Goal: Transaction & Acquisition: Purchase product/service

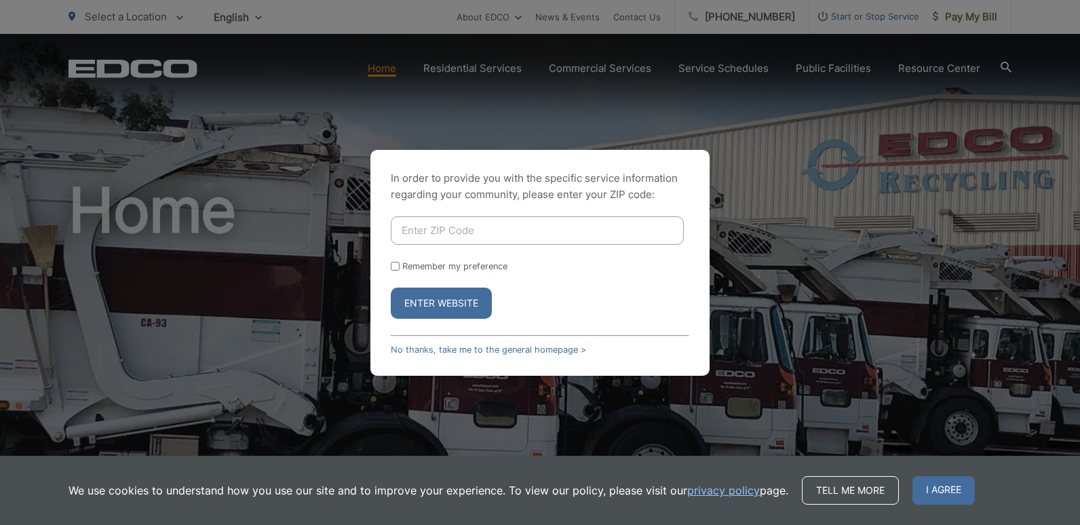
click at [417, 232] on input "Enter ZIP Code" at bounding box center [537, 230] width 293 height 29
type input "92019"
click at [442, 304] on button "Enter Website" at bounding box center [441, 303] width 101 height 31
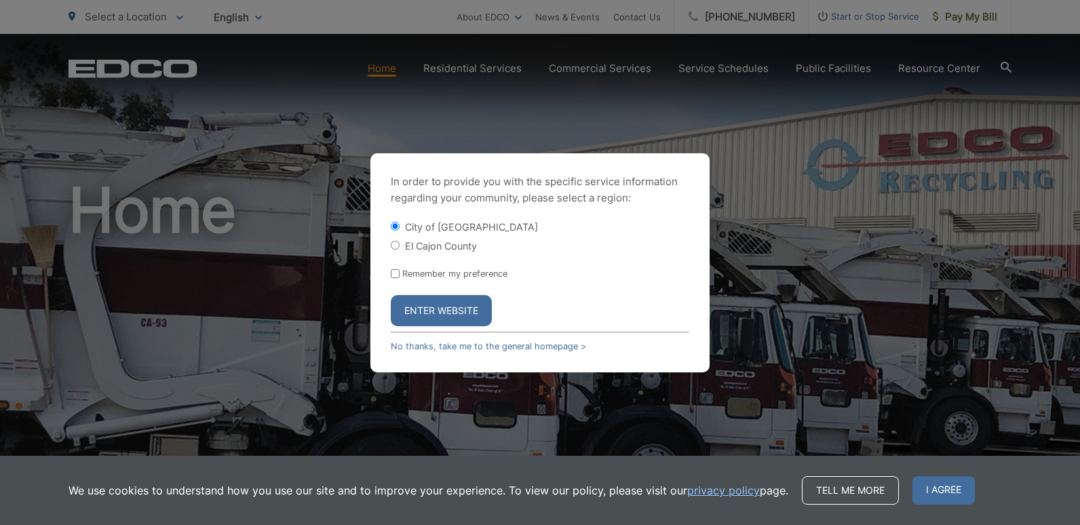
click at [442, 304] on button "Enter Website" at bounding box center [441, 310] width 101 height 31
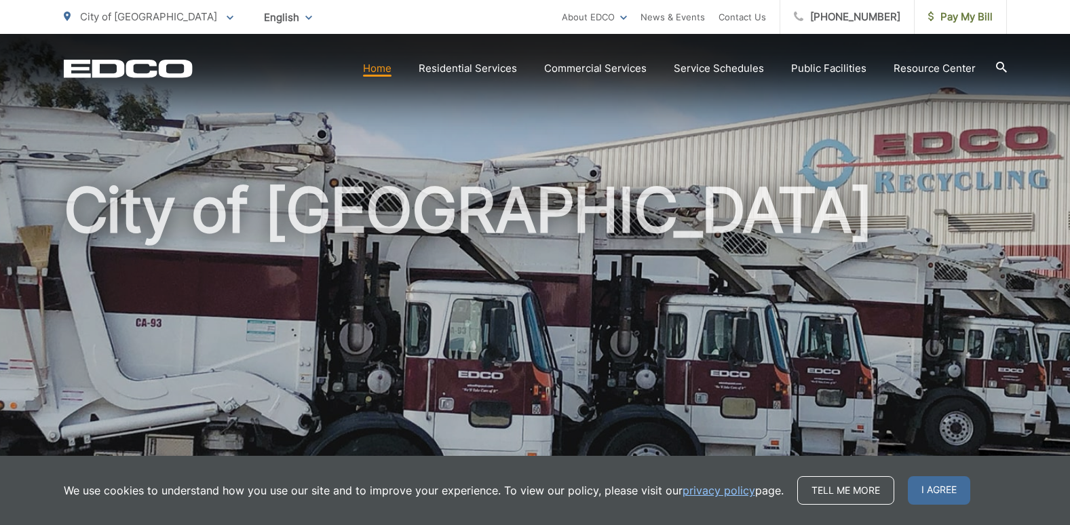
click at [442, 304] on h1 "City of [GEOGRAPHIC_DATA]" at bounding box center [535, 391] width 943 height 430
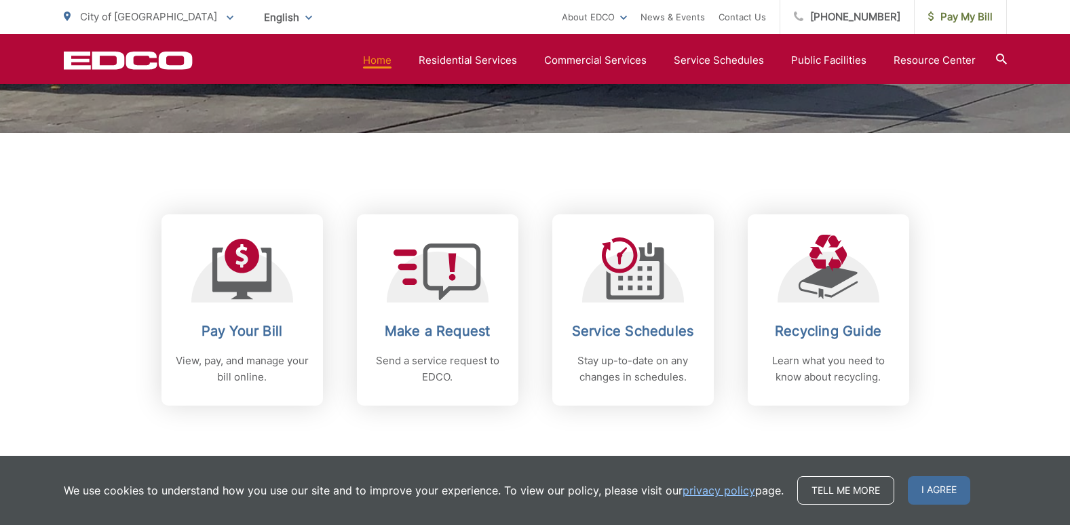
scroll to position [461, 0]
click at [714, 186] on div "Pay Your Bill View, pay, and manage your bill online. Make a Request Send a ser…" at bounding box center [535, 268] width 943 height 273
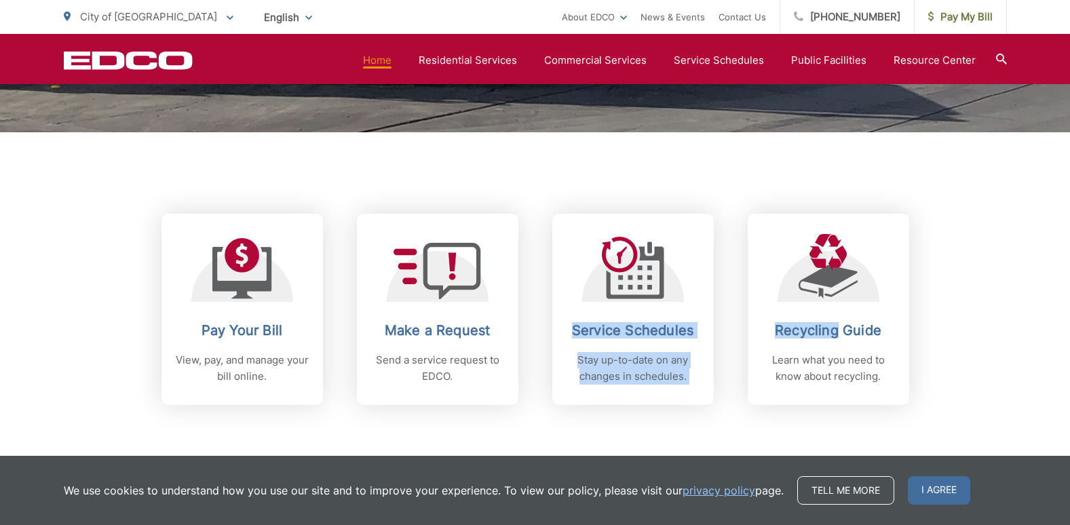
drag, startPoint x: 714, startPoint y: 186, endPoint x: 733, endPoint y: 190, distance: 19.4
click at [733, 190] on div "Pay Your Bill View, pay, and manage your bill online. Make a Request Send a ser…" at bounding box center [535, 268] width 943 height 273
click at [390, 57] on link "Home" at bounding box center [377, 60] width 29 height 16
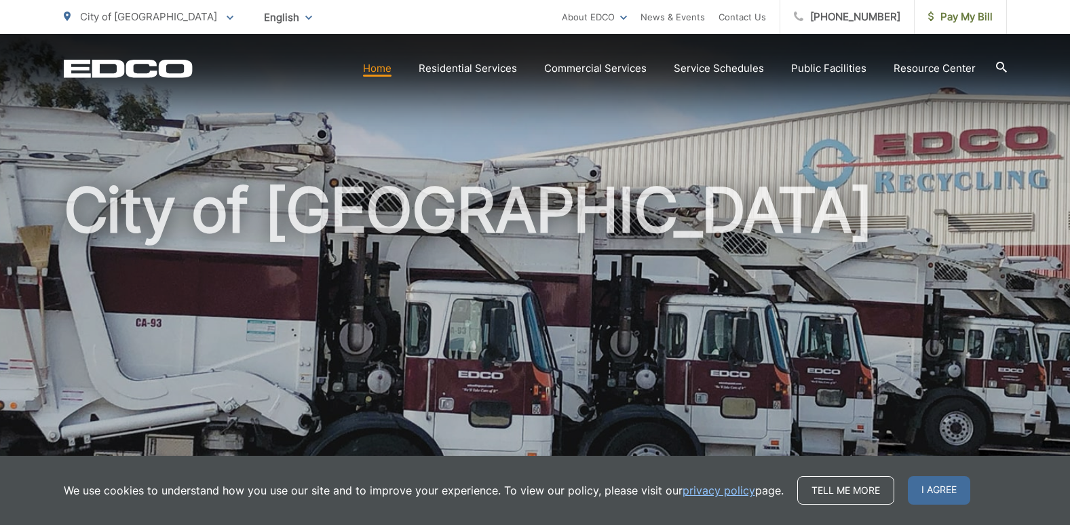
click at [379, 67] on link "Home" at bounding box center [377, 68] width 29 height 16
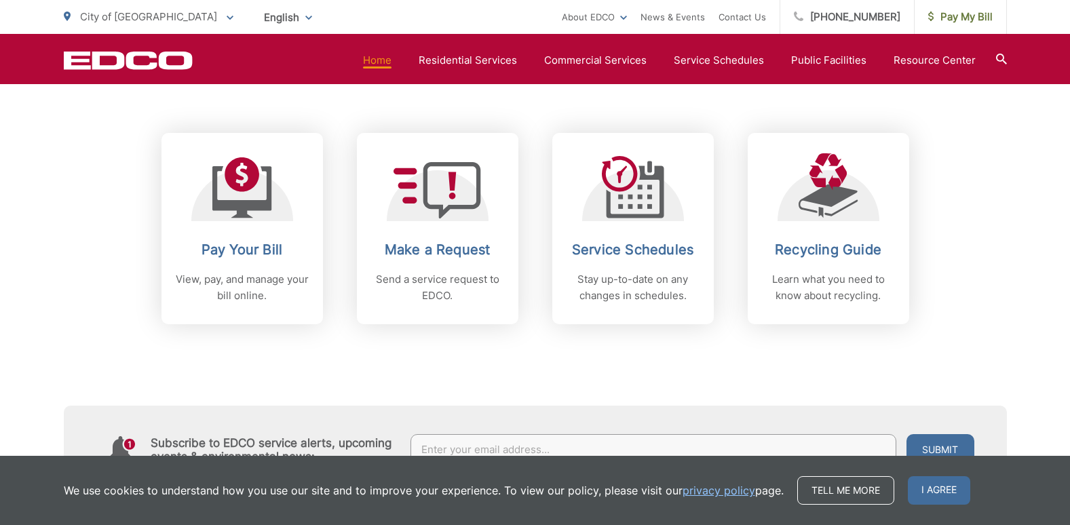
scroll to position [543, 0]
click at [379, 67] on link "Home" at bounding box center [377, 60] width 29 height 16
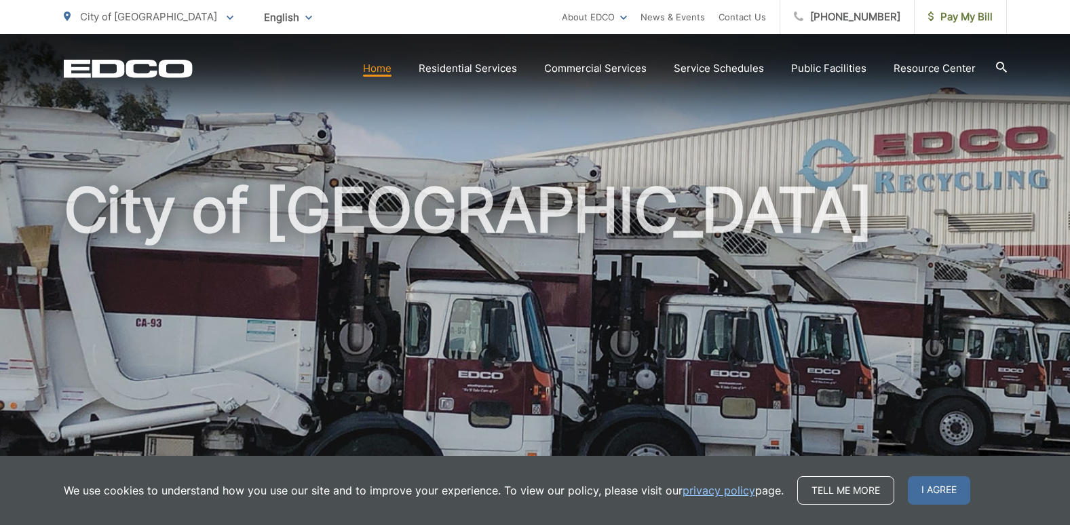
click at [390, 69] on link "Home" at bounding box center [377, 68] width 29 height 16
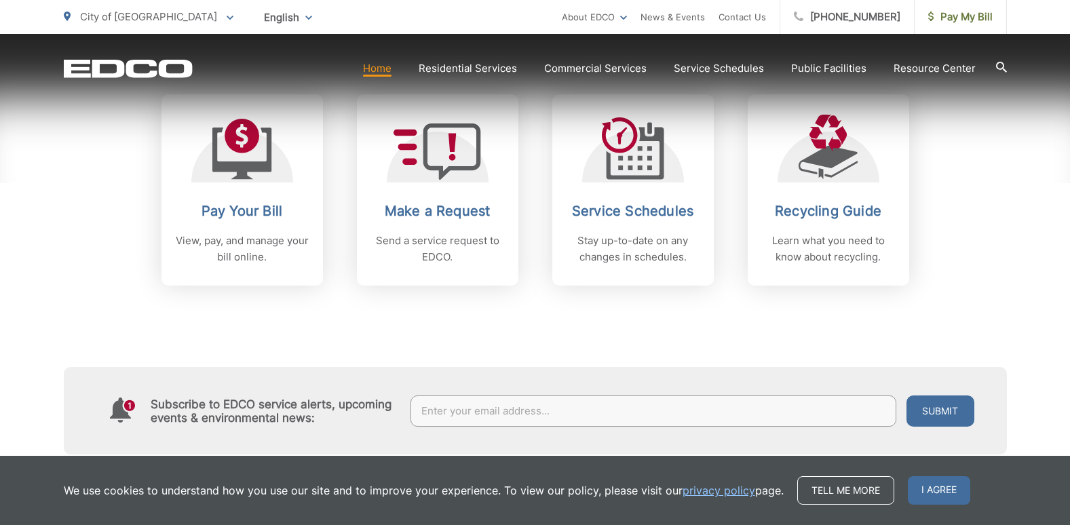
scroll to position [597, 0]
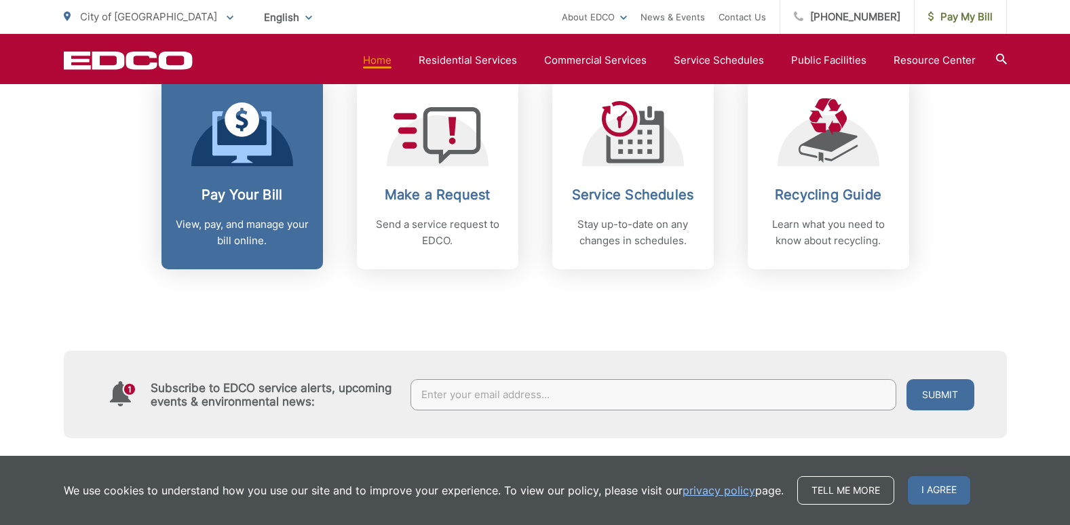
click at [242, 149] on icon at bounding box center [241, 137] width 59 height 52
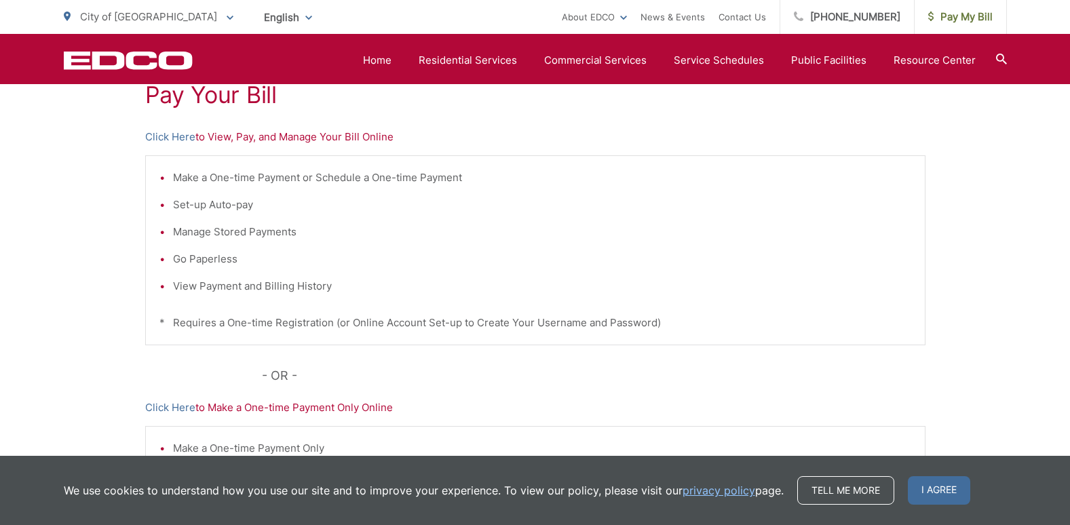
scroll to position [244, 0]
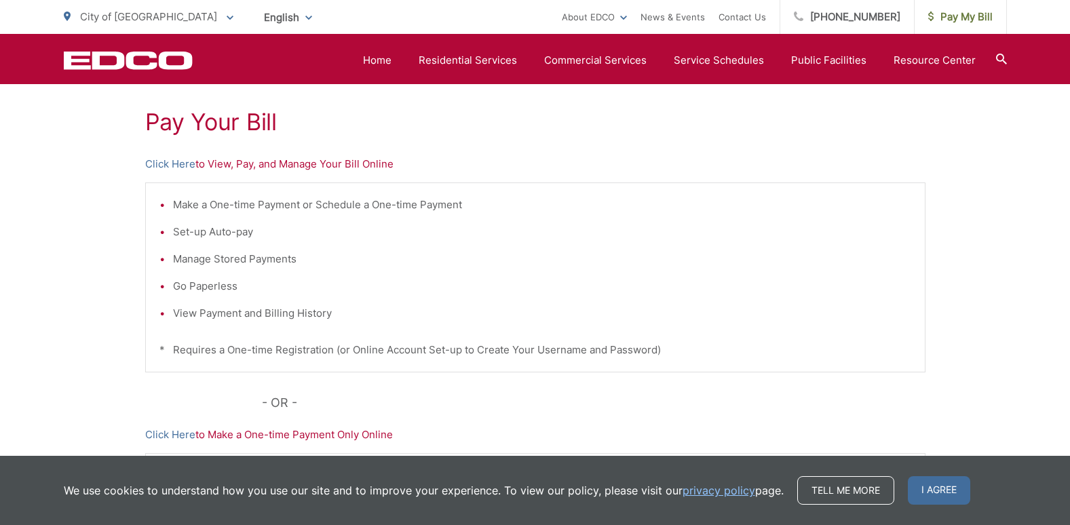
click at [225, 312] on li "View Payment and Billing History" at bounding box center [542, 313] width 738 height 16
click at [219, 166] on p "Click Here to View, Pay, and Manage Your Bill Online" at bounding box center [535, 164] width 780 height 16
click at [218, 163] on p "Click Here to View, Pay, and Manage Your Bill Online" at bounding box center [535, 164] width 780 height 16
click at [409, 157] on p "Click Here to View, Pay, and Manage Your Bill Online" at bounding box center [535, 164] width 780 height 16
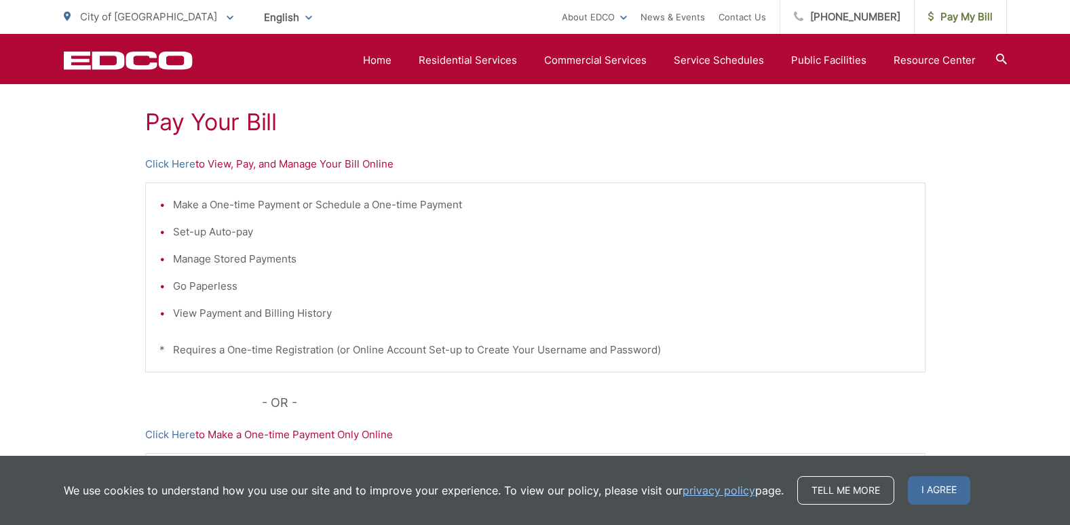
click at [409, 157] on p "Click Here to View, Pay, and Manage Your Bill Online" at bounding box center [535, 164] width 780 height 16
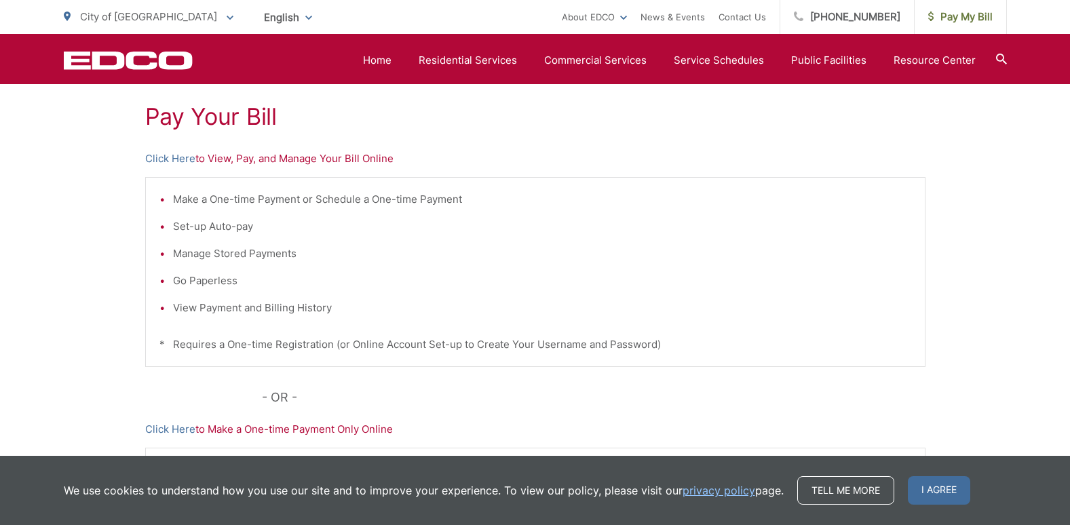
scroll to position [223, 0]
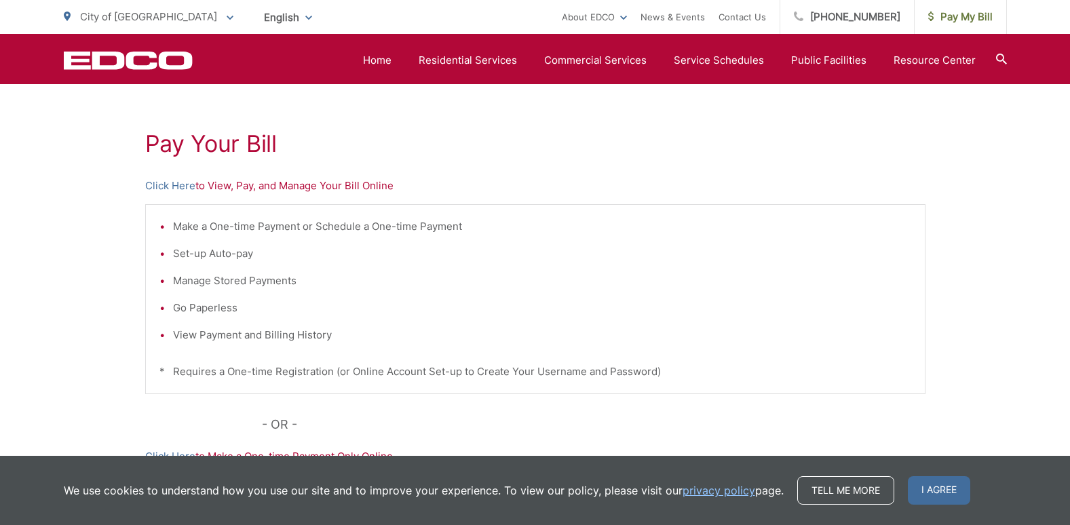
click at [264, 143] on h1 "Pay Your Bill" at bounding box center [535, 143] width 780 height 27
click at [404, 176] on div "Pay Your Bill Click Here to View, Pay, and Manage Your Bill Online Make a One-t…" at bounding box center [535, 353] width 780 height 609
click at [233, 278] on li "Manage Stored Payments" at bounding box center [542, 281] width 738 height 16
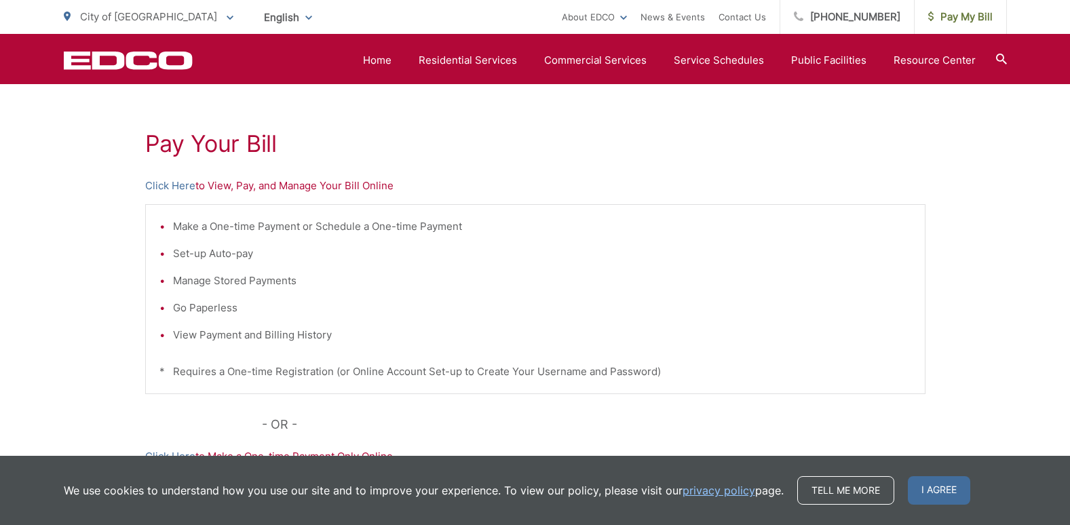
click at [173, 335] on li "View Payment and Billing History" at bounding box center [542, 335] width 738 height 16
drag, startPoint x: 160, startPoint y: 335, endPoint x: 187, endPoint y: 338, distance: 27.3
click at [187, 338] on li "View Payment and Billing History" at bounding box center [542, 335] width 738 height 16
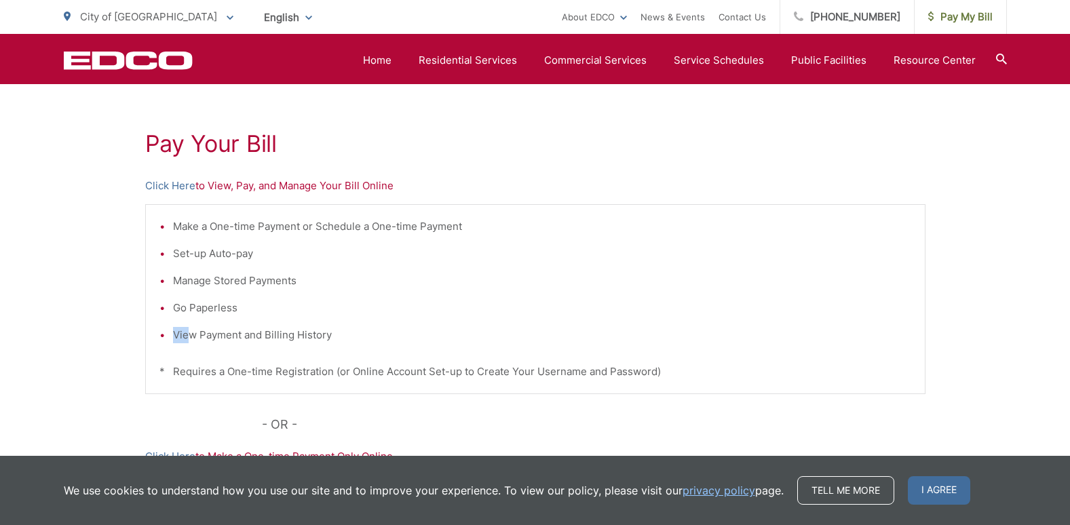
drag, startPoint x: 187, startPoint y: 337, endPoint x: 161, endPoint y: 335, distance: 26.6
click at [173, 335] on li "View Payment and Billing History" at bounding box center [542, 335] width 738 height 16
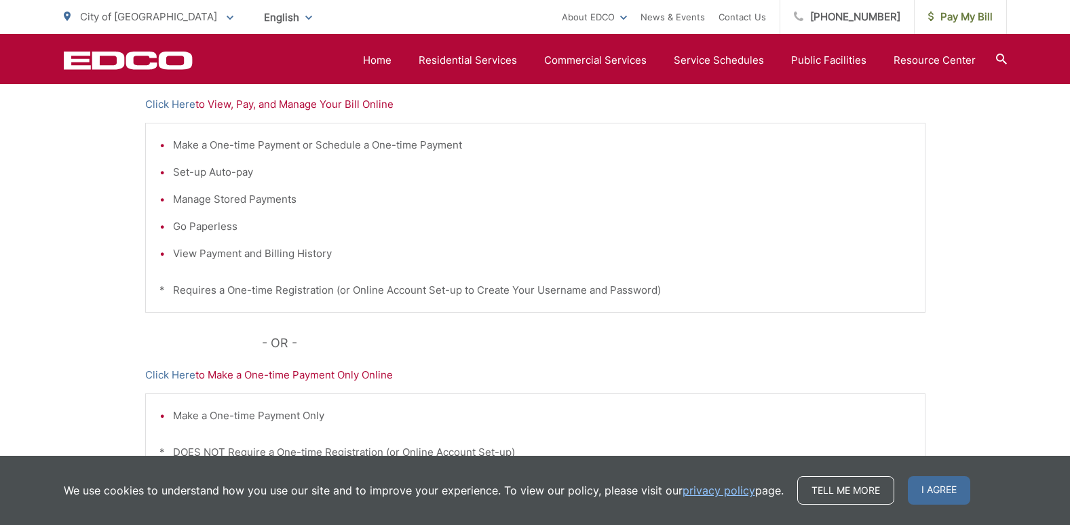
scroll to position [331, 0]
